Goal: Communication & Community: Ask a question

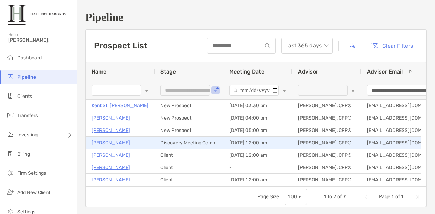
click at [108, 140] on p "[PERSON_NAME]" at bounding box center [110, 143] width 39 height 9
click at [108, 143] on p "[PERSON_NAME]" at bounding box center [110, 143] width 39 height 9
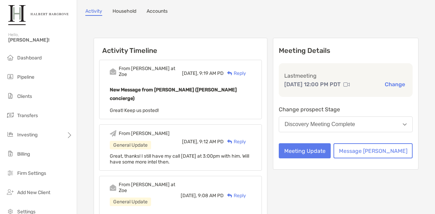
scroll to position [55, 0]
click at [376, 158] on button "Message Zoe" at bounding box center [372, 150] width 79 height 15
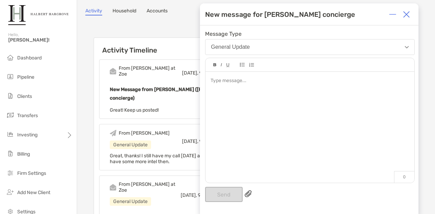
click at [327, 175] on div at bounding box center [309, 124] width 209 height 104
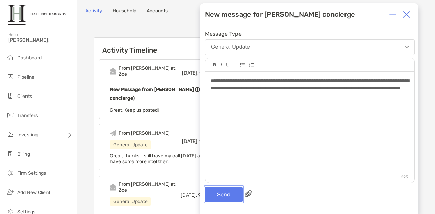
click at [225, 197] on button "Send" at bounding box center [223, 194] width 37 height 15
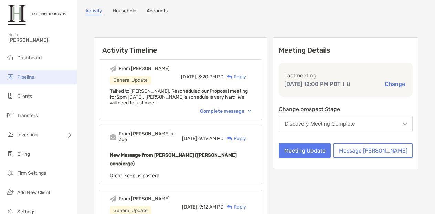
click at [45, 73] on li "Pipeline" at bounding box center [38, 77] width 77 height 14
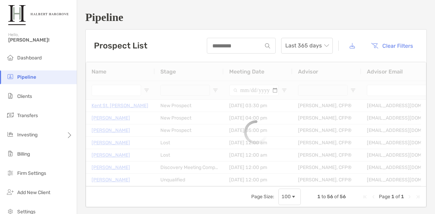
type input "**********"
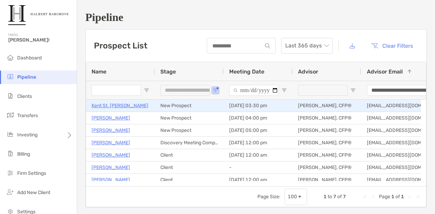
click at [108, 104] on p "Kent St. John" at bounding box center [119, 105] width 57 height 9
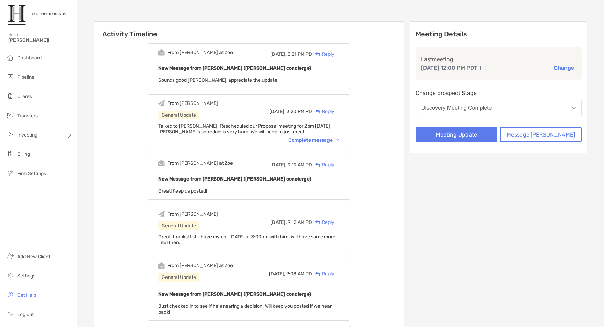
scroll to position [72, 0]
drag, startPoint x: 491, startPoint y: 207, endPoint x: 489, endPoint y: 203, distance: 4.6
